Goal: Information Seeking & Learning: Learn about a topic

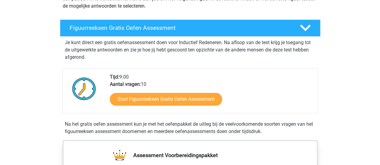
scroll to position [90, 0]
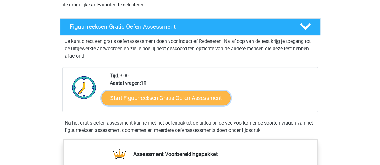
click at [177, 99] on link "Start Figuurreeksen Gratis Oefen Assessment" at bounding box center [165, 97] width 129 height 15
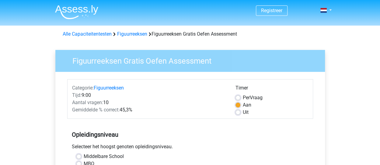
click at [243, 113] on label "Uit" at bounding box center [246, 112] width 6 height 7
click at [239, 113] on input "Uit" at bounding box center [238, 112] width 5 height 6
radio input "true"
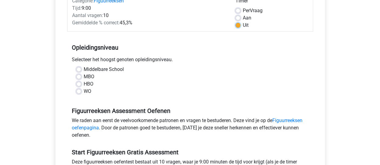
scroll to position [91, 0]
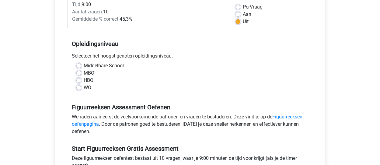
click at [84, 64] on label "Middelbare School" at bounding box center [104, 65] width 40 height 7
click at [81, 64] on input "Middelbare School" at bounding box center [78, 65] width 5 height 6
radio input "true"
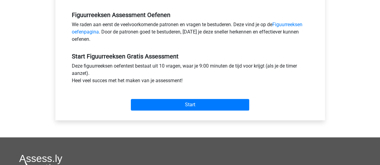
scroll to position [198, 0]
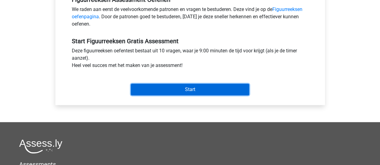
click at [195, 89] on input "Start" at bounding box center [190, 90] width 118 height 12
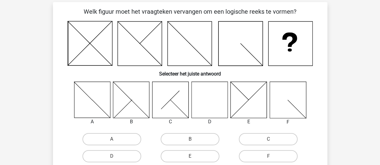
scroll to position [25, 0]
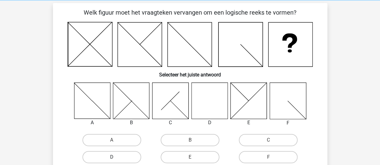
click at [128, 156] on label "D" at bounding box center [112, 157] width 59 height 12
click at [116, 157] on input "D" at bounding box center [114, 159] width 4 height 4
radio input "true"
click at [128, 156] on label "D" at bounding box center [112, 157] width 59 height 12
click at [116, 157] on input "D" at bounding box center [114, 159] width 4 height 4
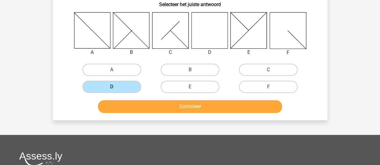
scroll to position [97, 0]
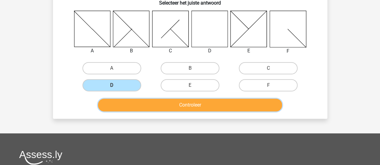
click at [192, 102] on button "Controleer" at bounding box center [190, 105] width 184 height 13
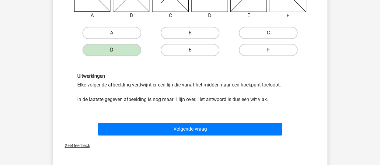
scroll to position [133, 0]
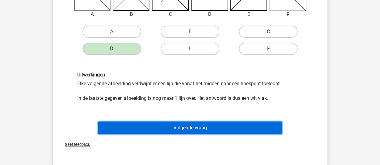
click at [238, 127] on button "Volgende vraag" at bounding box center [190, 127] width 184 height 13
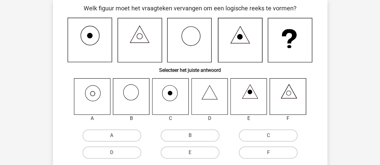
scroll to position [28, 0]
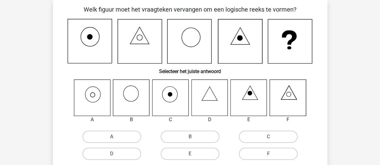
click at [93, 93] on icon at bounding box center [92, 97] width 36 height 36
click at [123, 137] on label "A" at bounding box center [112, 137] width 59 height 12
click at [116, 137] on input "A" at bounding box center [114, 139] width 4 height 4
radio input "true"
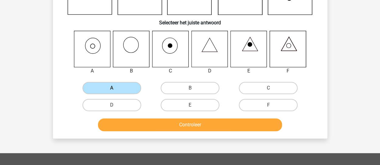
scroll to position [83, 0]
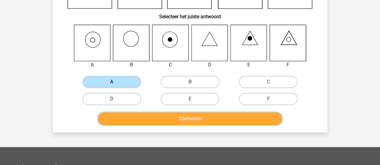
click at [185, 117] on button "Controleer" at bounding box center [190, 118] width 184 height 13
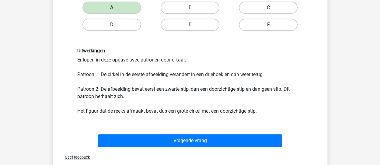
scroll to position [158, 0]
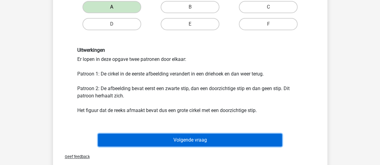
click at [209, 139] on button "Volgende vraag" at bounding box center [190, 140] width 184 height 13
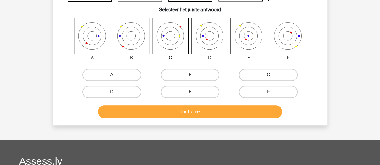
scroll to position [28, 0]
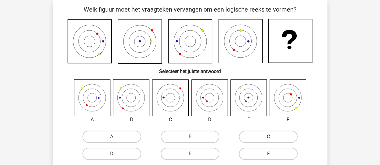
click at [290, 98] on icon at bounding box center [288, 97] width 36 height 36
click at [274, 151] on label "F" at bounding box center [268, 154] width 59 height 12
click at [272, 154] on input "F" at bounding box center [271, 156] width 4 height 4
radio input "true"
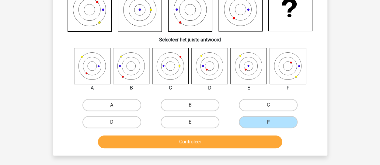
scroll to position [60, 0]
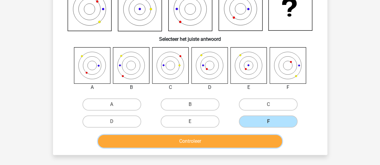
click at [220, 142] on button "Controleer" at bounding box center [190, 141] width 184 height 13
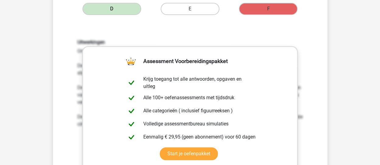
scroll to position [172, 0]
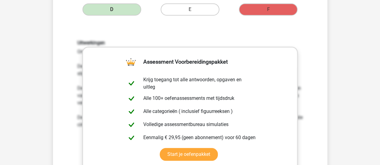
click at [316, 34] on div "Uitwerkingen Om het antwoord te vinden, moet uitgezocht worden welk patroon de …" at bounding box center [190, 119] width 255 height 189
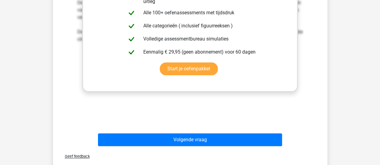
scroll to position [271, 0]
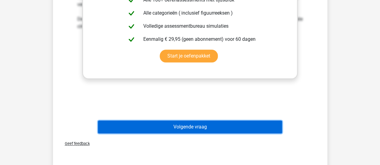
click at [203, 126] on button "Volgende vraag" at bounding box center [190, 127] width 184 height 13
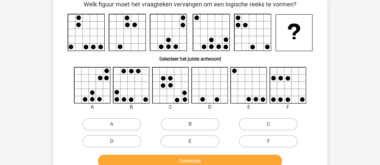
scroll to position [28, 0]
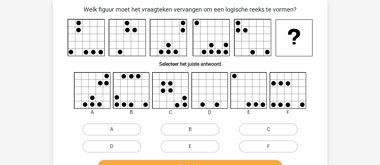
click at [256, 128] on label "C" at bounding box center [268, 129] width 59 height 12
click at [269, 129] on input "C" at bounding box center [271, 131] width 4 height 4
radio input "true"
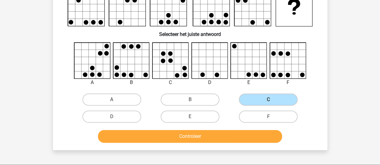
scroll to position [58, 0]
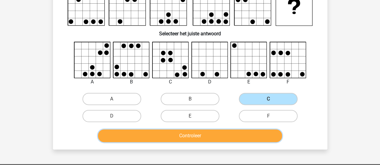
click at [248, 133] on button "Controleer" at bounding box center [190, 135] width 184 height 13
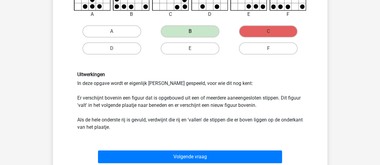
scroll to position [127, 0]
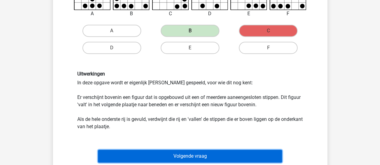
click at [225, 157] on button "Volgende vraag" at bounding box center [190, 156] width 184 height 13
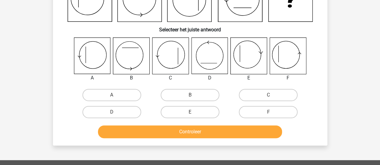
scroll to position [28, 0]
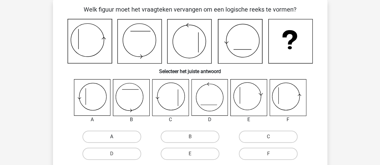
click at [132, 141] on label "A" at bounding box center [112, 137] width 59 height 12
click at [116, 141] on input "A" at bounding box center [114, 139] width 4 height 4
radio input "true"
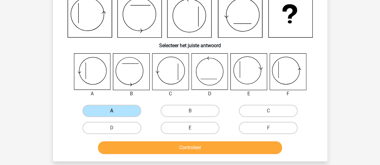
scroll to position [55, 0]
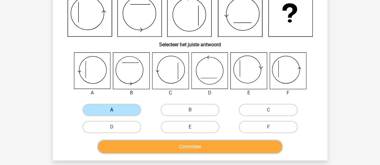
click at [166, 147] on button "Controleer" at bounding box center [190, 146] width 184 height 13
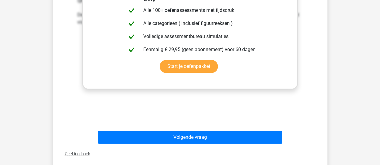
scroll to position [259, 0]
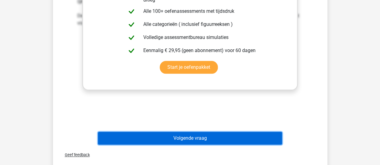
click at [224, 138] on button "Volgende vraag" at bounding box center [190, 138] width 184 height 13
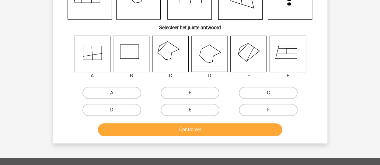
scroll to position [28, 0]
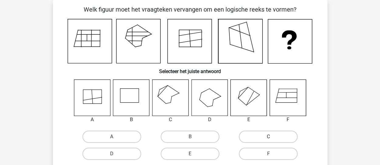
click at [263, 134] on label "C" at bounding box center [268, 137] width 59 height 12
click at [269, 137] on input "C" at bounding box center [271, 139] width 4 height 4
radio input "true"
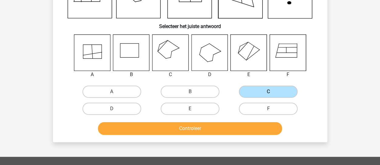
scroll to position [74, 0]
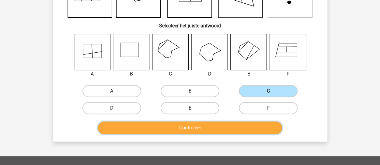
click at [207, 130] on button "Controleer" at bounding box center [190, 127] width 184 height 13
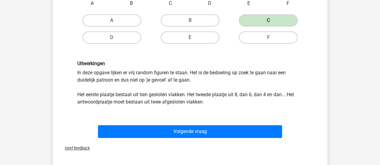
scroll to position [149, 0]
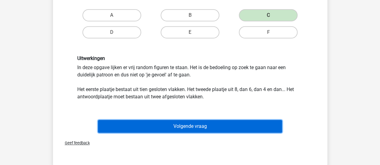
click at [225, 126] on button "Volgende vraag" at bounding box center [190, 126] width 184 height 13
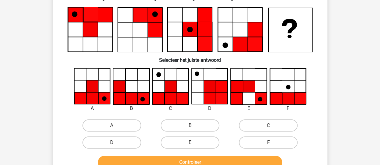
scroll to position [28, 0]
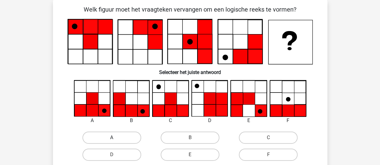
click at [111, 133] on label "A" at bounding box center [112, 138] width 59 height 12
click at [112, 138] on input "A" at bounding box center [114, 140] width 4 height 4
radio input "true"
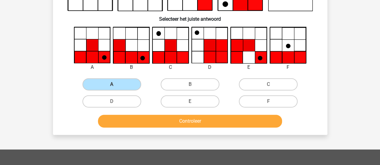
scroll to position [83, 0]
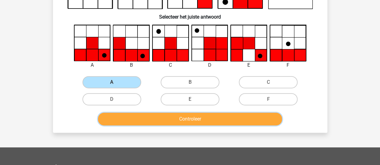
click at [209, 118] on button "Controleer" at bounding box center [190, 119] width 184 height 13
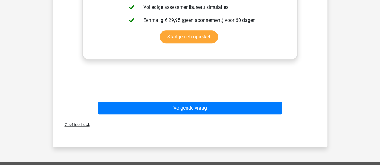
scroll to position [291, 0]
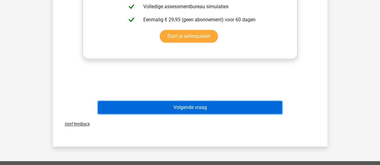
click at [216, 106] on button "Volgende vraag" at bounding box center [190, 107] width 184 height 13
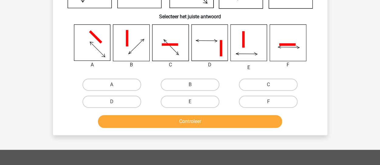
scroll to position [28, 0]
